Goal: Task Accomplishment & Management: Use online tool/utility

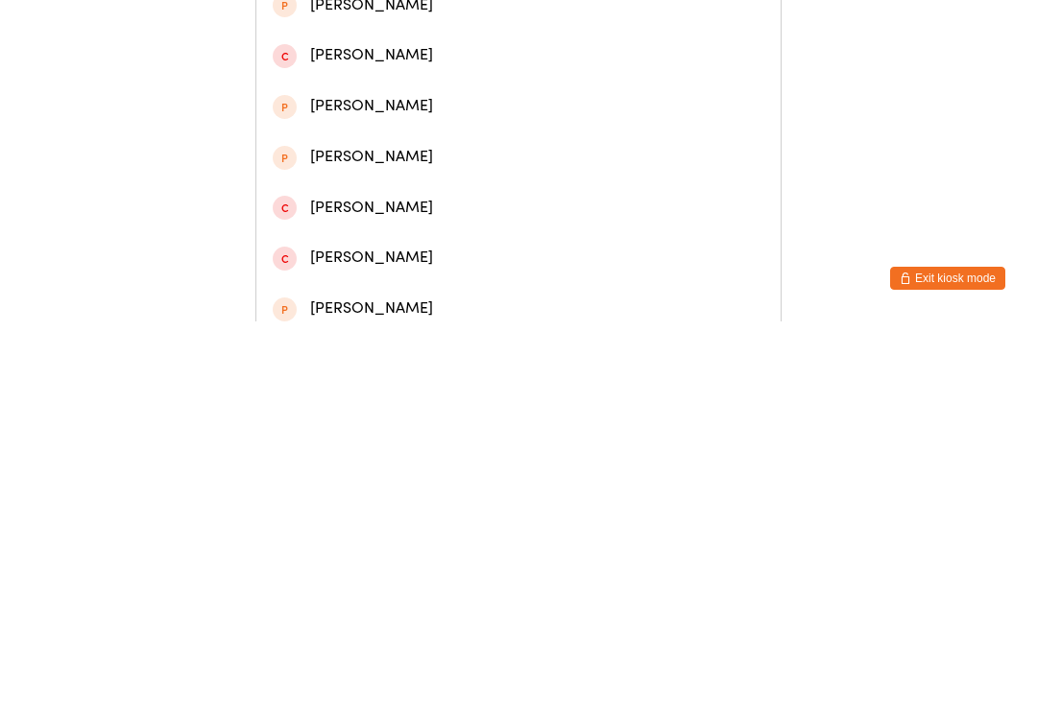
type input "[PERSON_NAME]"
click at [479, 90] on div "[PERSON_NAME]" at bounding box center [518, 90] width 491 height 26
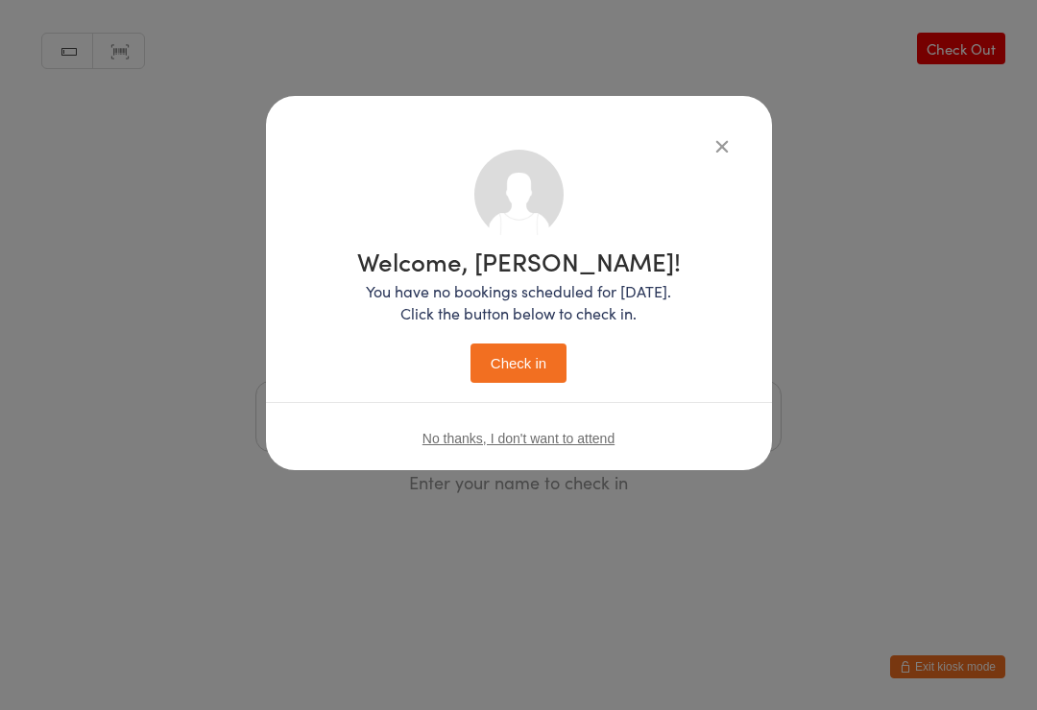
click at [524, 355] on button "Check in" at bounding box center [518, 363] width 96 height 39
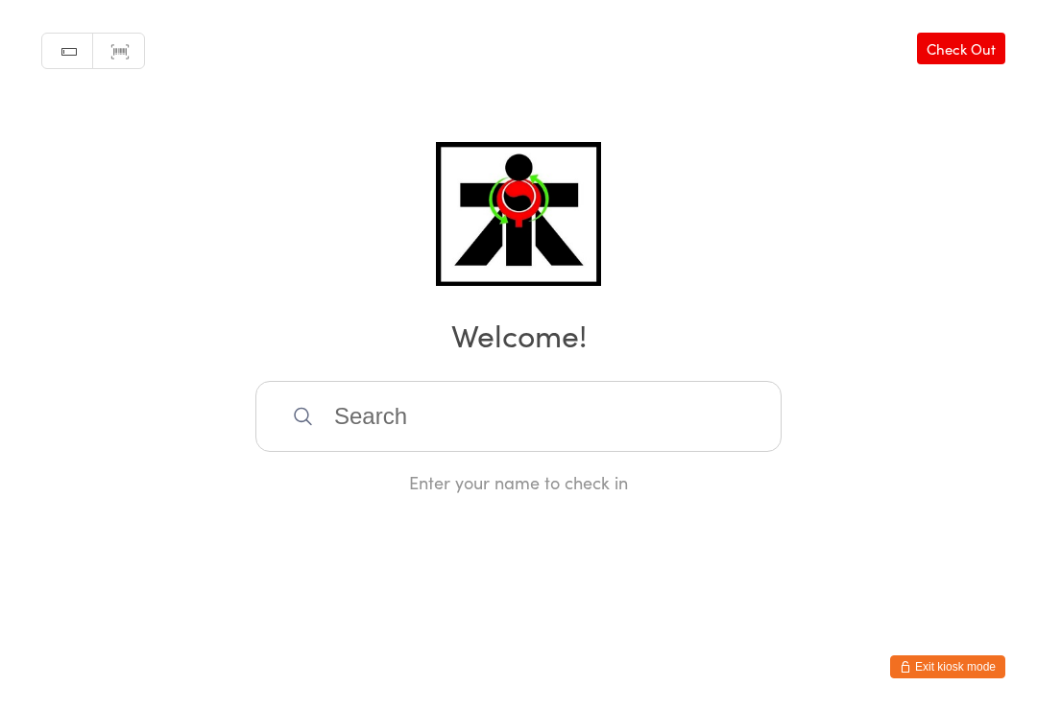
click at [477, 417] on input "search" at bounding box center [518, 416] width 526 height 71
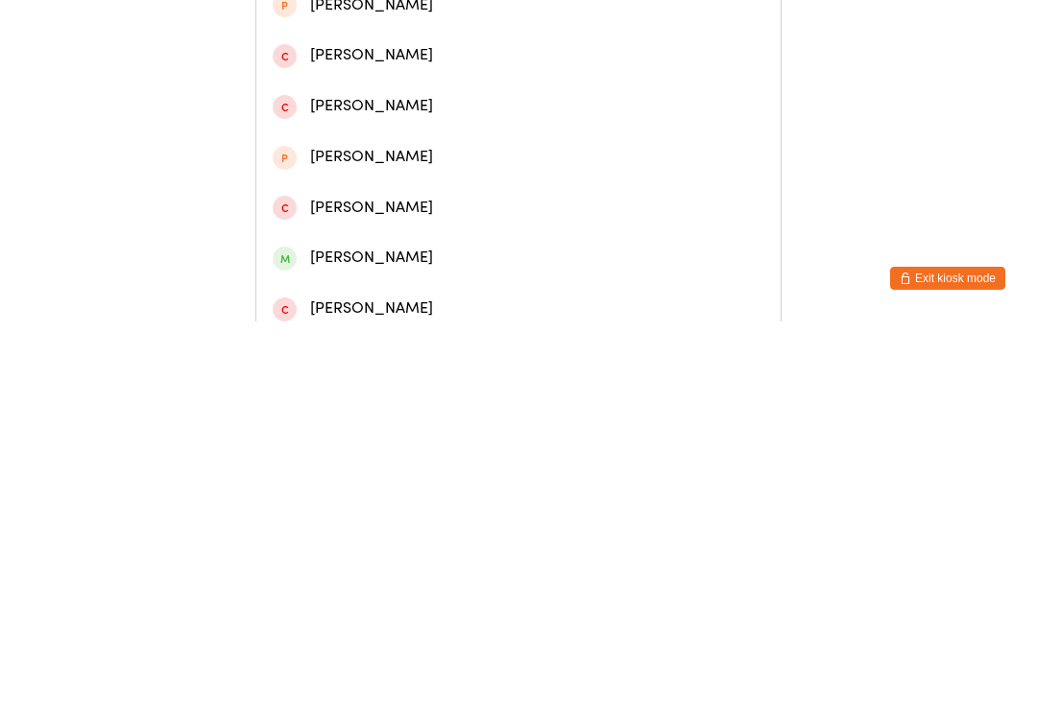
type input "[PERSON_NAME]"
click at [368, 151] on div "[PERSON_NAME]" at bounding box center [518, 141] width 491 height 26
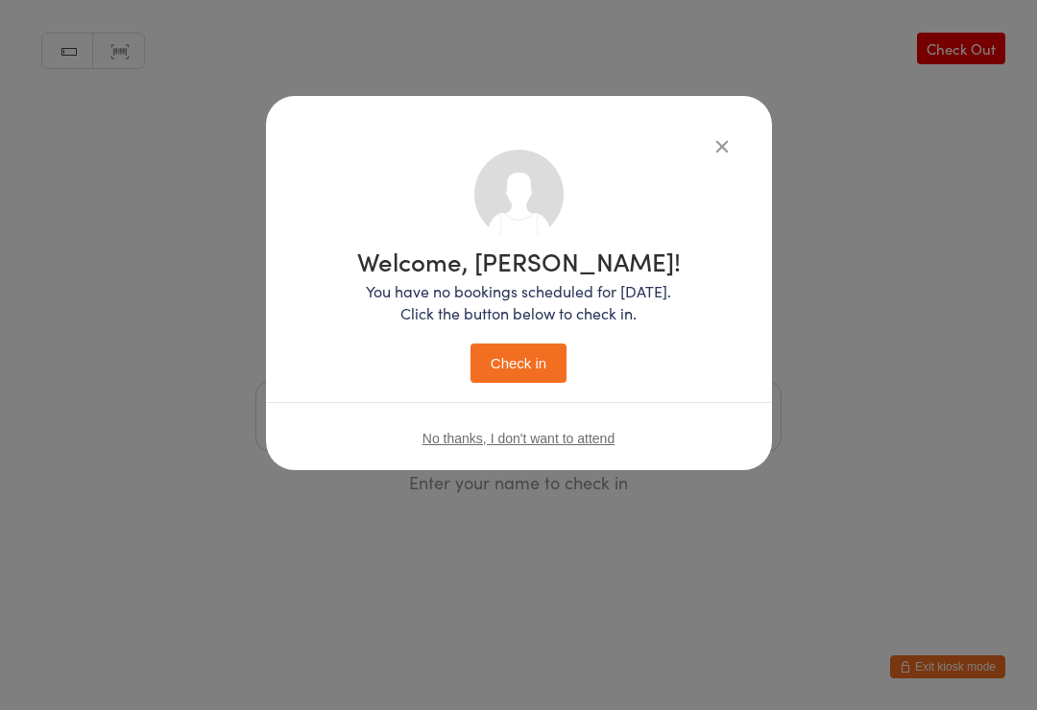
click at [524, 364] on button "Check in" at bounding box center [518, 363] width 96 height 39
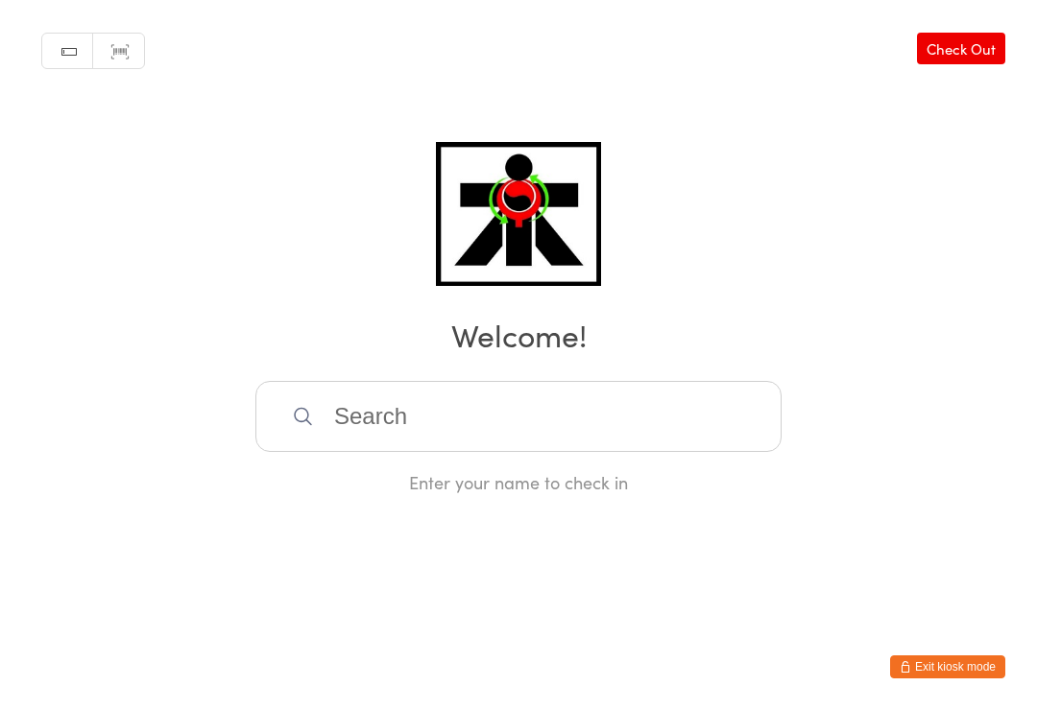
click at [580, 428] on input "search" at bounding box center [518, 416] width 526 height 71
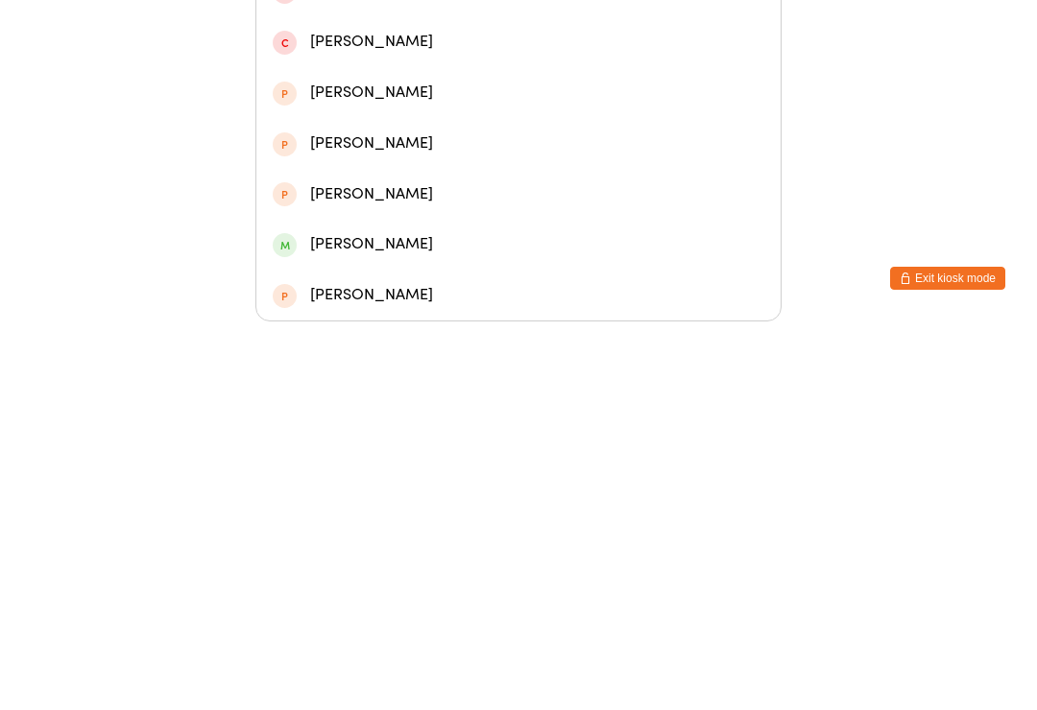
type input "Ent"
click at [670, 317] on div "Ent Min [PERSON_NAME]" at bounding box center [518, 330] width 491 height 26
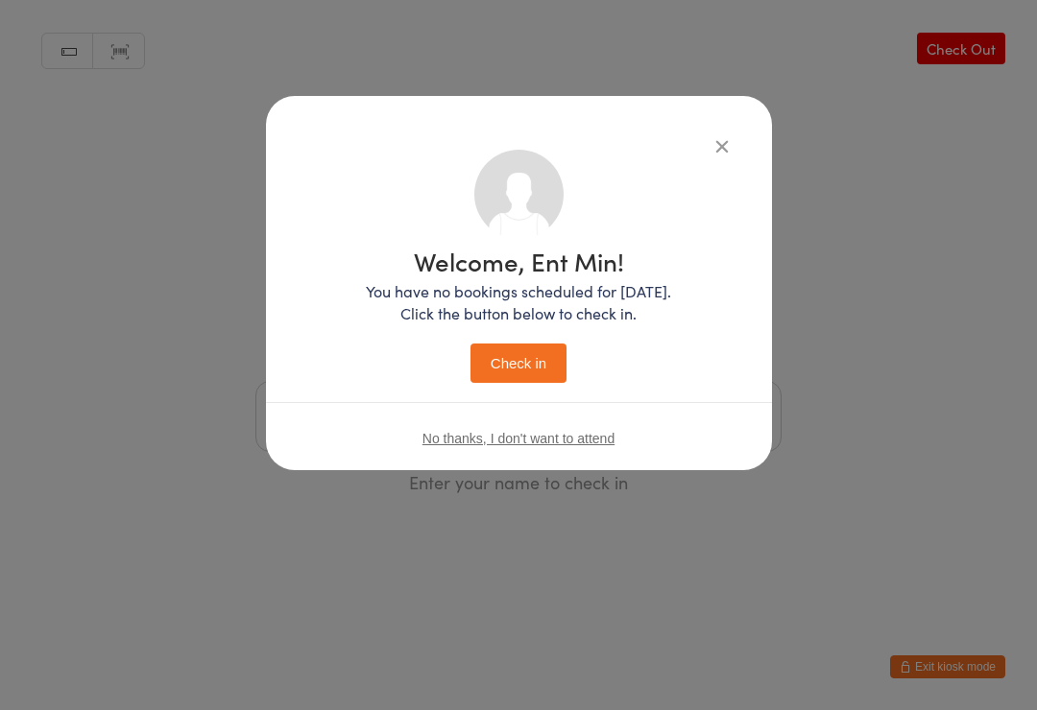
click at [542, 364] on button "Check in" at bounding box center [518, 363] width 96 height 39
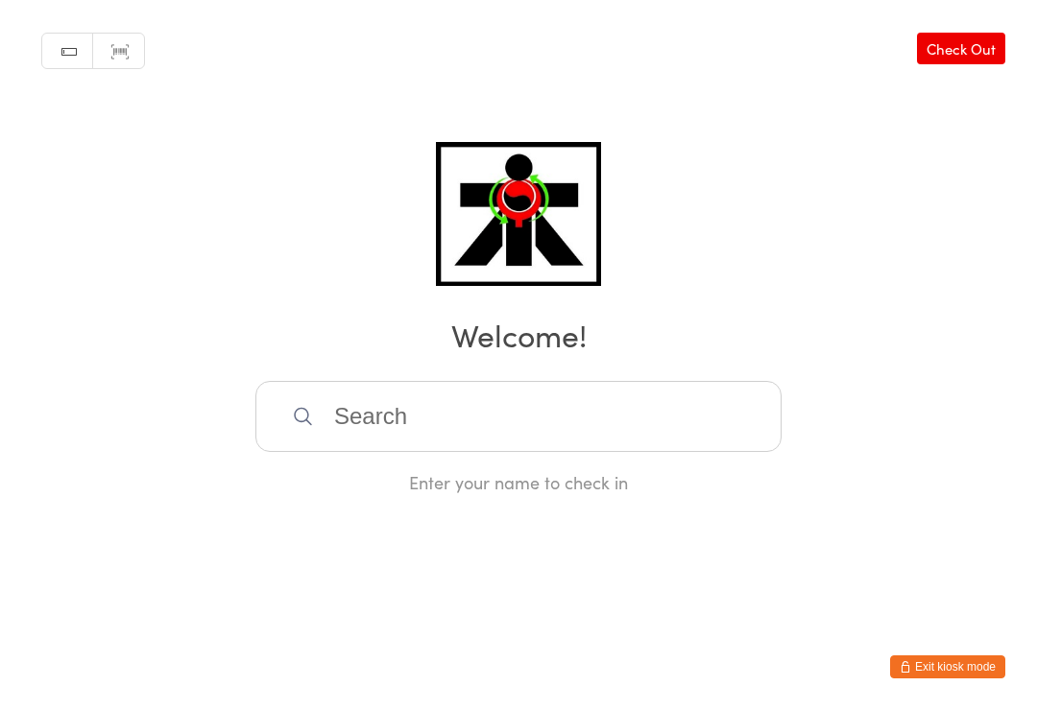
click at [399, 445] on input "search" at bounding box center [518, 416] width 526 height 71
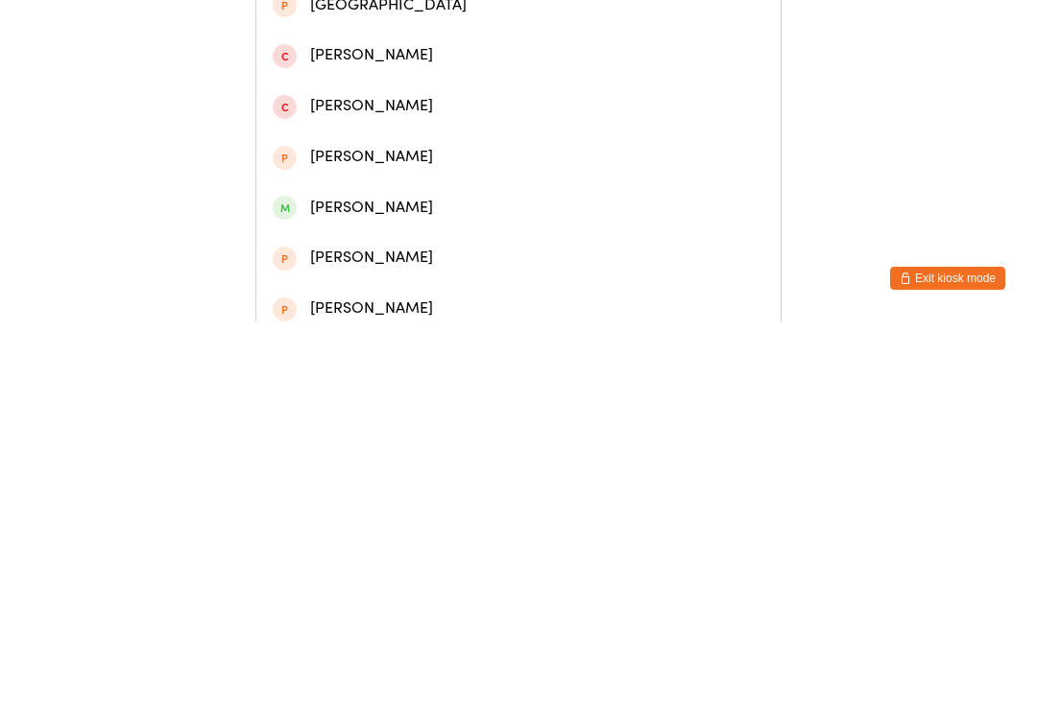
type input "Ed"
click at [438, 302] on div "[PERSON_NAME]" at bounding box center [518, 292] width 491 height 26
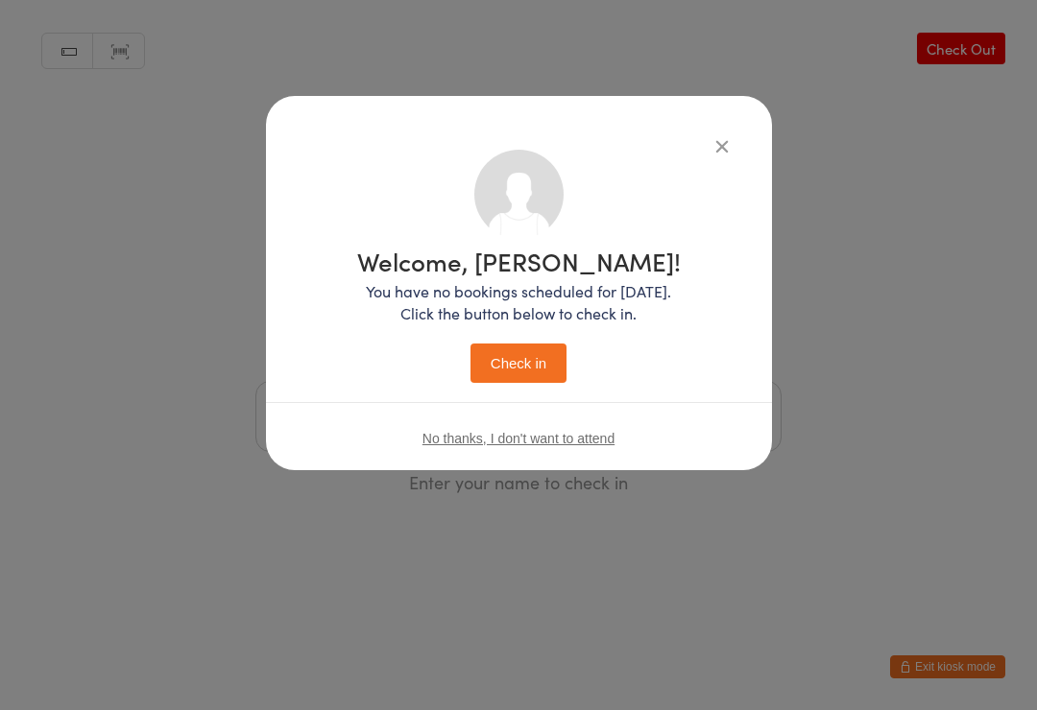
click at [540, 374] on button "Check in" at bounding box center [518, 363] width 96 height 39
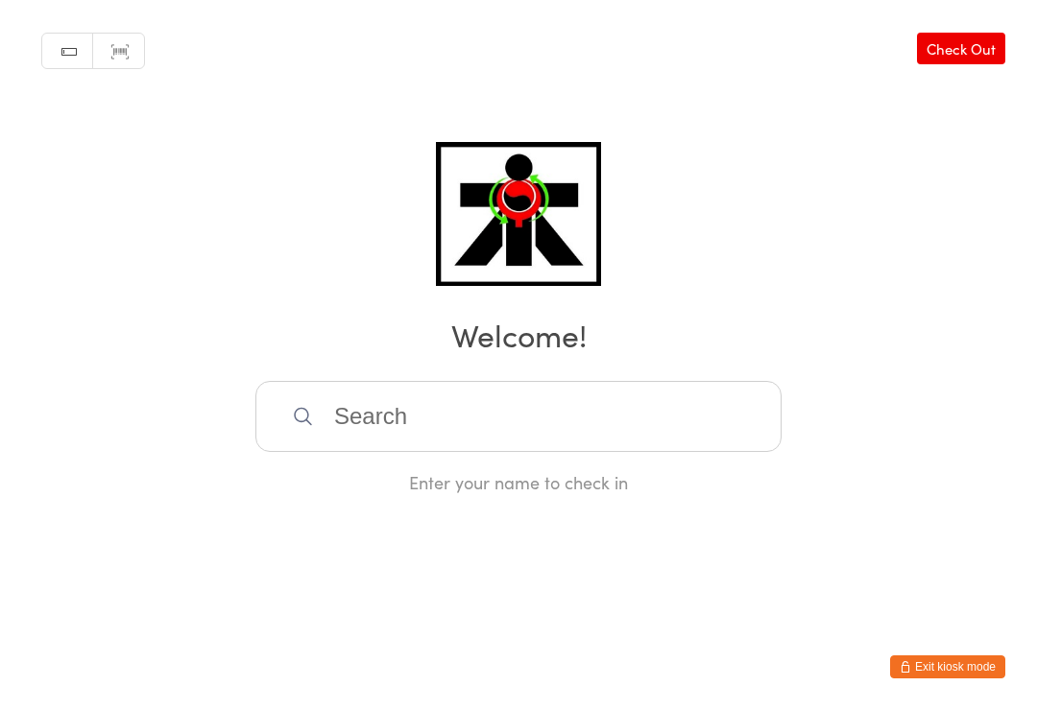
click at [400, 395] on input "search" at bounding box center [518, 416] width 526 height 71
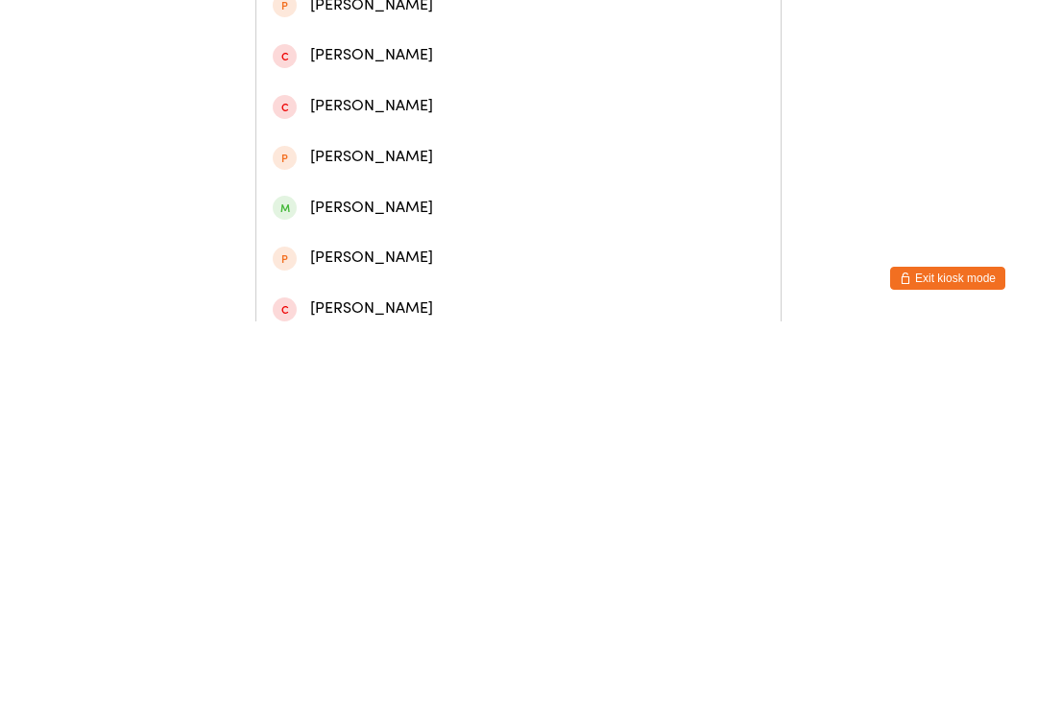
type input "[PERSON_NAME]"
click at [333, 111] on div "[PERSON_NAME]" at bounding box center [518, 89] width 524 height 51
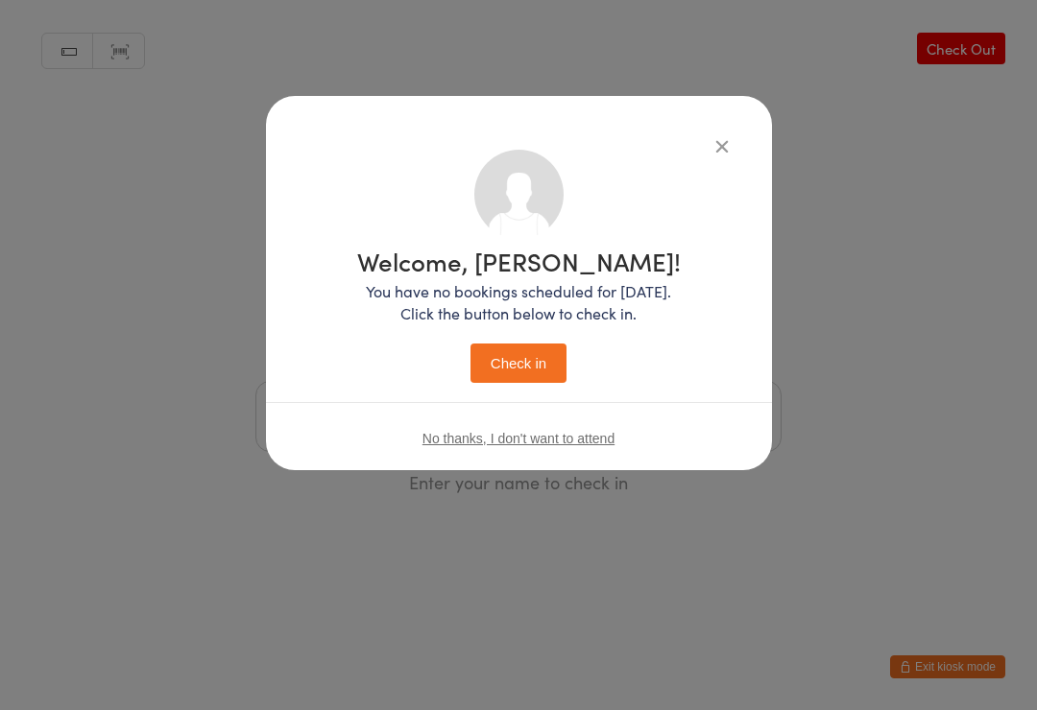
click at [497, 369] on button "Check in" at bounding box center [518, 363] width 96 height 39
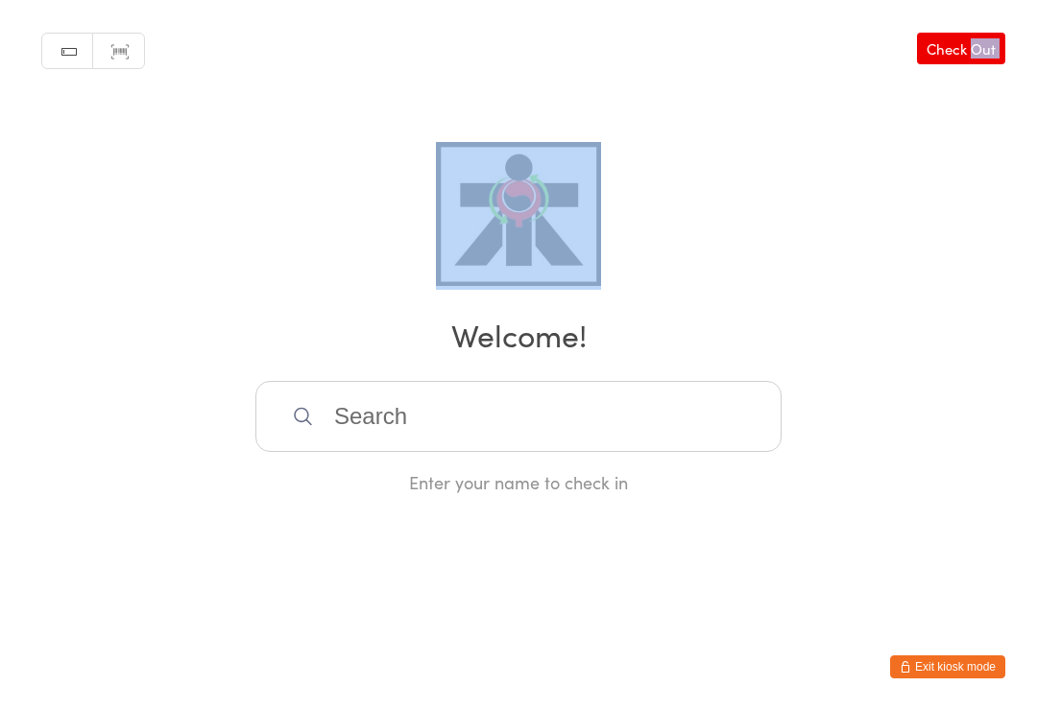
click at [243, 365] on div "Manual search Scanner input Check Out Welcome! Enter your name to check in" at bounding box center [518, 247] width 1037 height 494
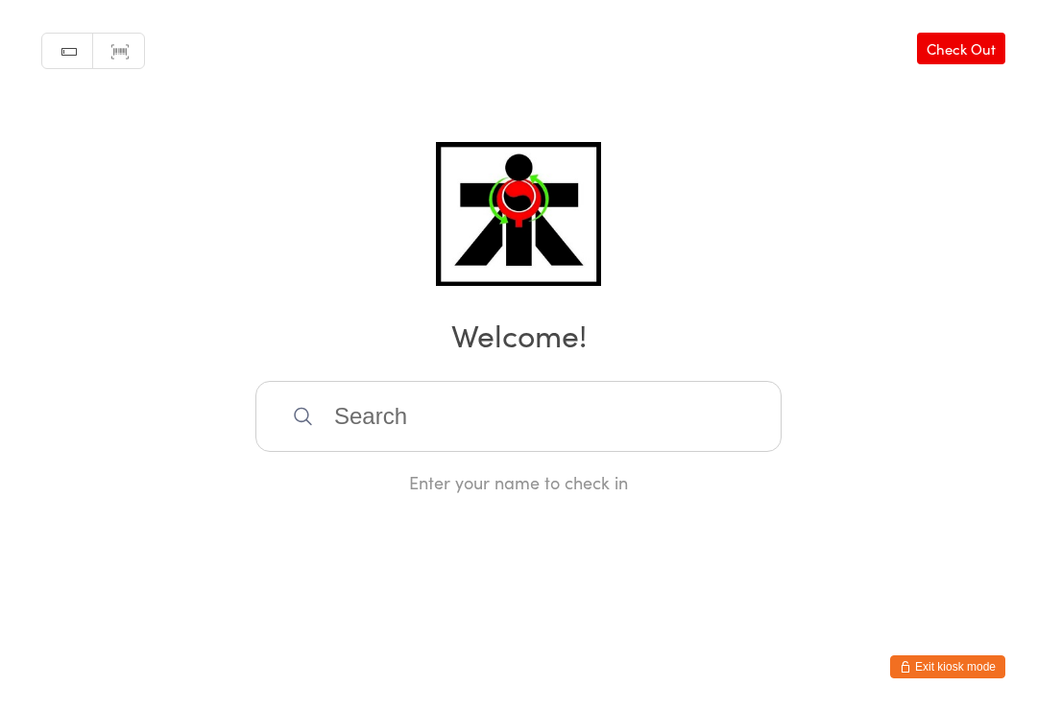
click at [206, 371] on div "Manual search Scanner input Check Out Welcome! Enter your name to check in" at bounding box center [518, 247] width 1037 height 494
click at [332, 442] on input "search" at bounding box center [518, 416] width 526 height 71
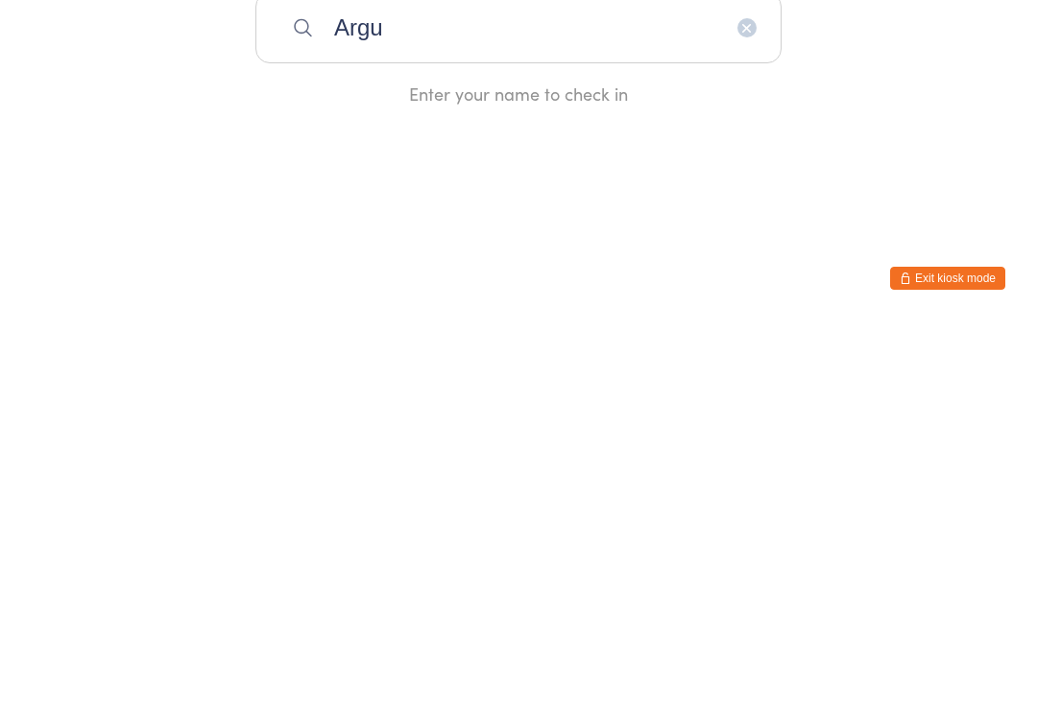
type input "Argus"
